Goal: Task Accomplishment & Management: Use online tool/utility

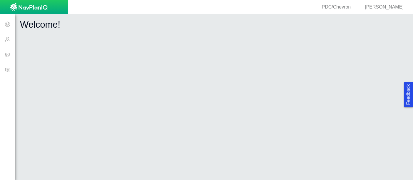
drag, startPoint x: 0, startPoint y: 0, endPoint x: 1, endPoint y: 72, distance: 72.1
click at [1, 72] on span at bounding box center [7, 69] width 15 height 15
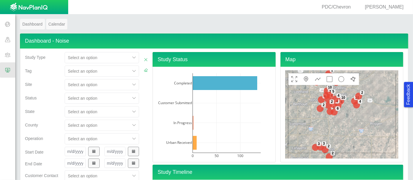
click at [104, 80] on div "Select an option" at bounding box center [97, 84] width 65 height 9
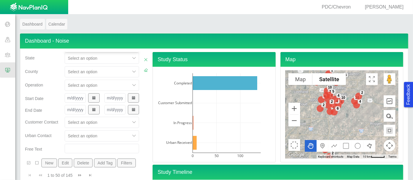
scroll to position [30, 0]
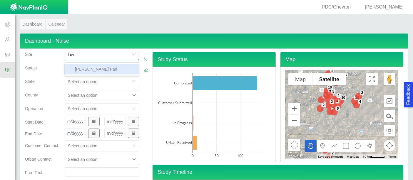
type input "law"
click at [101, 76] on div "Select an option" at bounding box center [102, 81] width 75 height 11
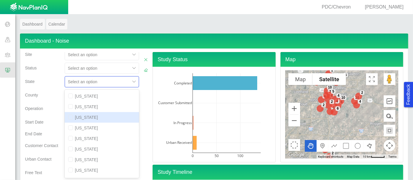
scroll to position [71, 0]
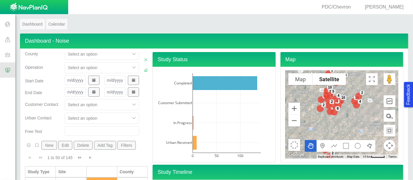
click at [44, 85] on div "Start Date" at bounding box center [43, 82] width 40 height 12
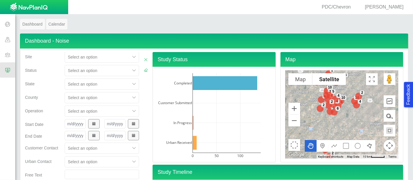
scroll to position [0, 0]
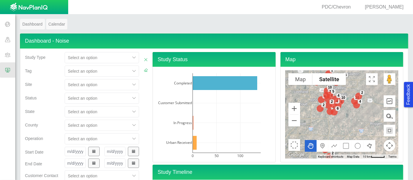
click at [96, 86] on div "Select an option" at bounding box center [102, 84] width 75 height 11
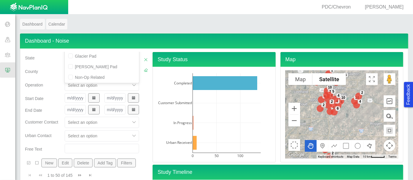
scroll to position [30, 0]
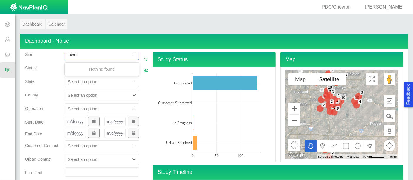
type input "law"
click at [86, 72] on div "[PERSON_NAME] Pad" at bounding box center [102, 69] width 75 height 11
checkbox input "false"
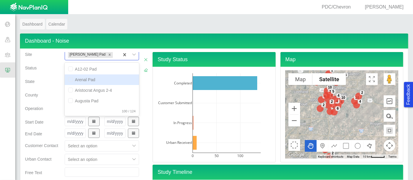
click at [30, 88] on div "State" at bounding box center [43, 83] width 40 height 14
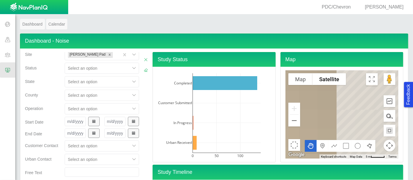
scroll to position [108, 0]
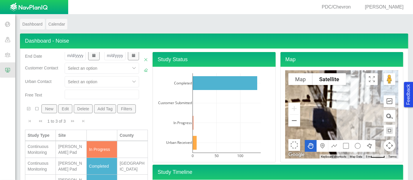
click at [41, 146] on div "Continuous Monitoring" at bounding box center [41, 150] width 26 height 12
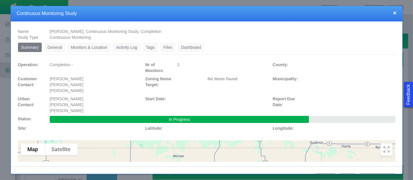
click at [91, 50] on link "Monitors & Location" at bounding box center [89, 47] width 43 height 9
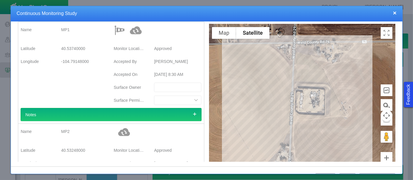
scroll to position [31, 0]
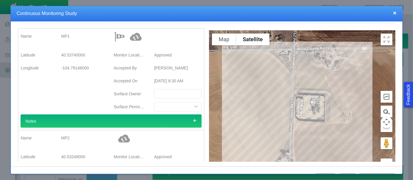
click at [315, 62] on div at bounding box center [302, 110] width 186 height 159
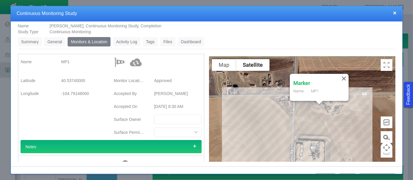
scroll to position [0, 0]
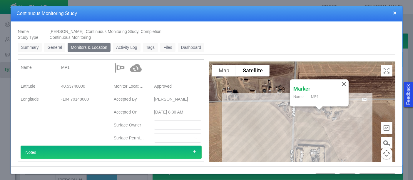
click at [196, 45] on link "Dashboard" at bounding box center [191, 47] width 27 height 9
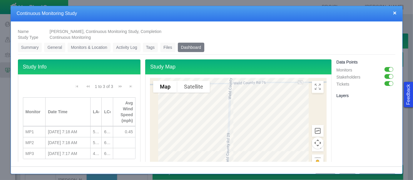
click at [221, 89] on div at bounding box center [238, 144] width 176 height 132
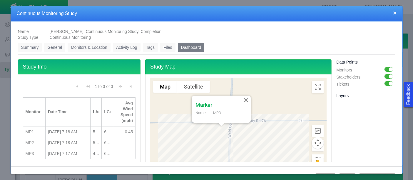
scroll to position [31, 0]
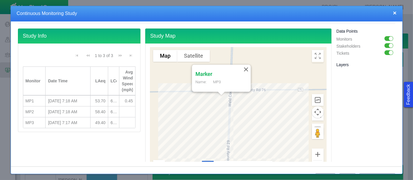
drag, startPoint x: 100, startPoint y: 69, endPoint x: 108, endPoint y: 72, distance: 8.5
click at [108, 72] on div at bounding box center [107, 81] width 3 height 28
drag, startPoint x: 119, startPoint y: 73, endPoint x: 129, endPoint y: 75, distance: 10.6
click at [129, 75] on th "Avg Wind Speed (mph)" at bounding box center [130, 80] width 12 height 29
drag, startPoint x: 121, startPoint y: 79, endPoint x: 128, endPoint y: 81, distance: 7.4
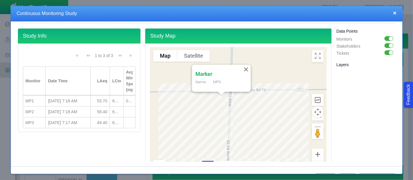
click at [128, 81] on th "Avg Wind Speed (mph)" at bounding box center [130, 80] width 12 height 29
drag, startPoint x: 90, startPoint y: 77, endPoint x: 80, endPoint y: 77, distance: 10.6
click at [80, 77] on div at bounding box center [80, 81] width 3 height 28
drag, startPoint x: 107, startPoint y: 76, endPoint x: 101, endPoint y: 77, distance: 6.5
click at [102, 77] on div at bounding box center [103, 81] width 3 height 28
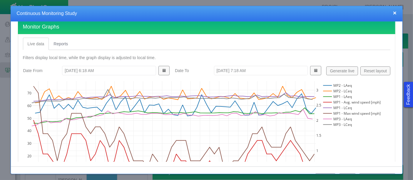
scroll to position [197, 0]
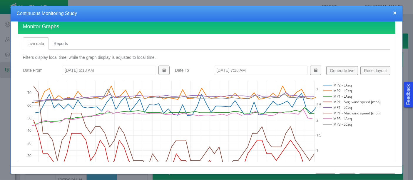
click at [329, 113] on rect at bounding box center [352, 113] width 60 height 6
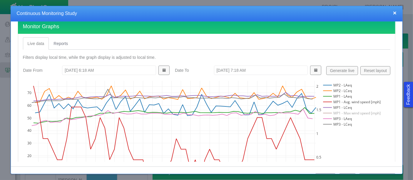
type textarea "x"
click at [332, 107] on rect at bounding box center [352, 108] width 60 height 6
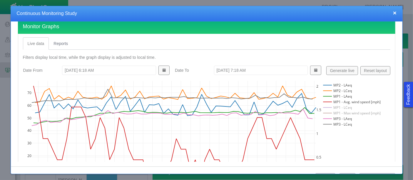
click at [332, 111] on rect at bounding box center [352, 113] width 60 height 6
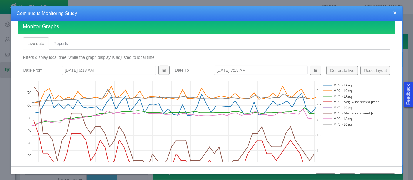
click at [329, 96] on rect at bounding box center [352, 97] width 60 height 6
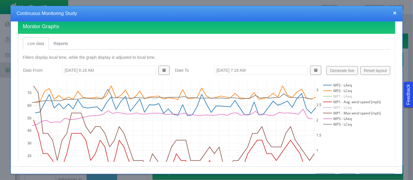
click at [329, 94] on rect at bounding box center [352, 97] width 60 height 6
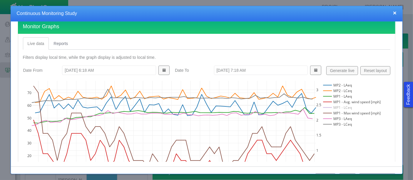
click at [329, 90] on rect at bounding box center [352, 91] width 60 height 6
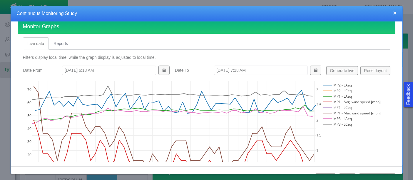
click at [329, 94] on rect at bounding box center [352, 97] width 60 height 6
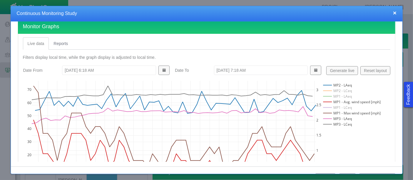
click at [329, 84] on rect at bounding box center [352, 85] width 60 height 6
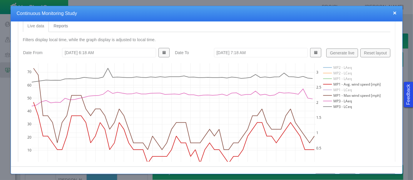
scroll to position [216, 0]
click at [356, 127] on div "06:20:00 AM 06:22:00 AM 06:24:00 AM 06:26:00 AM 06:28:00 AM 06:30:00 AM 06:32:0…" at bounding box center [204, 118] width 363 height 118
click at [71, 50] on input "[DATE] 6:18 AM" at bounding box center [109, 51] width 94 height 9
click at [341, 50] on button "Generate live" at bounding box center [342, 51] width 32 height 9
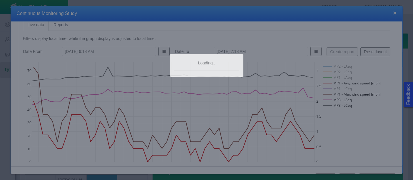
type input "[DATE] 6:22 AM"
type input "[DATE] 7:22 AM"
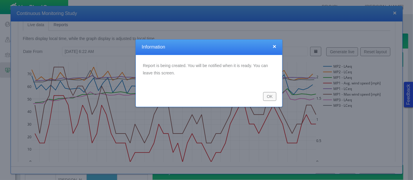
click at [270, 98] on button "OK" at bounding box center [269, 96] width 13 height 9
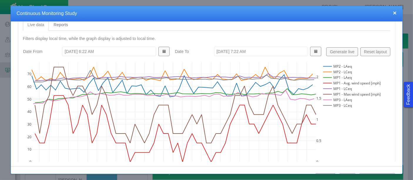
click at [397, 10] on button "×" at bounding box center [395, 13] width 4 height 6
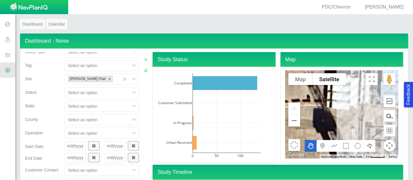
scroll to position [3, 0]
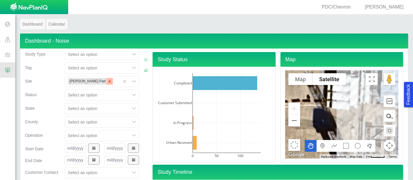
click at [108, 79] on icon "Remove Lawrence Pad" at bounding box center [110, 81] width 4 height 4
click at [94, 79] on div "Select is focused ,type to refine list, press Down to open the menu, press left…" at bounding box center [101, 83] width 79 height 14
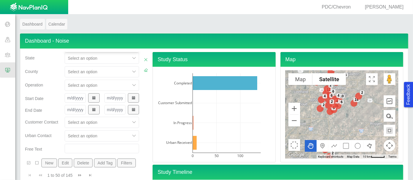
type input "bran"
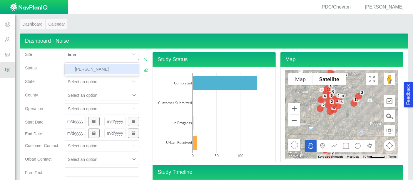
click at [85, 73] on div "[PERSON_NAME]" at bounding box center [102, 69] width 75 height 11
checkbox input "false"
click at [13, 93] on div "Projects Sites CRM Noise" at bounding box center [34, 96] width 68 height 161
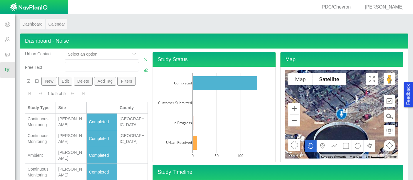
scroll to position [19, 0]
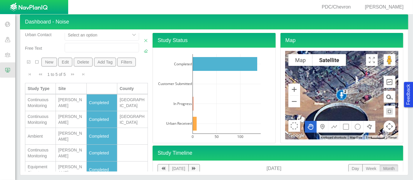
click at [40, 164] on div "Equipment Signature" at bounding box center [41, 170] width 26 height 12
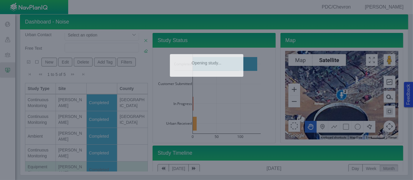
type textarea "x"
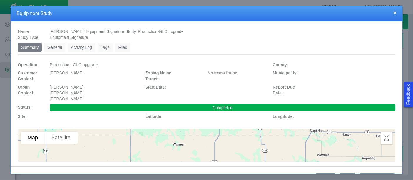
click at [121, 49] on link "Files" at bounding box center [122, 47] width 15 height 9
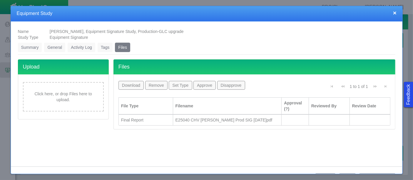
click at [148, 118] on div "Final Report" at bounding box center [145, 120] width 49 height 6
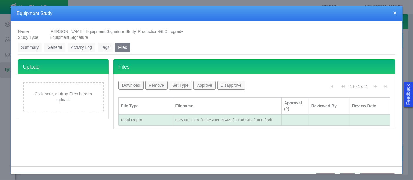
click at [128, 86] on button "Download" at bounding box center [132, 85] width 26 height 9
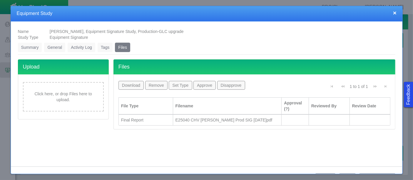
click at [397, 14] on button "×" at bounding box center [395, 13] width 4 height 6
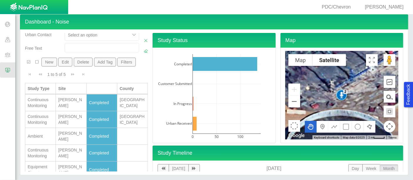
scroll to position [0, 0]
click at [291, 103] on button "Zoom out" at bounding box center [295, 102] width 12 height 12
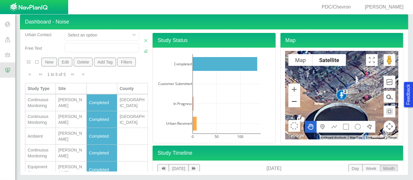
click at [291, 103] on button "Zoom out" at bounding box center [295, 102] width 12 height 12
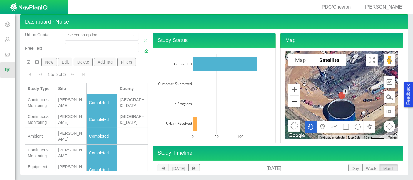
click at [291, 103] on button "Zoom out" at bounding box center [295, 102] width 12 height 12
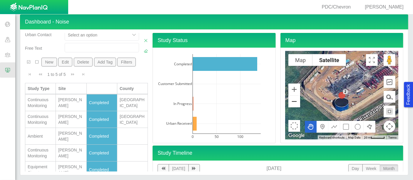
click at [291, 103] on button "Zoom out" at bounding box center [295, 102] width 12 height 12
